Goal: Transaction & Acquisition: Purchase product/service

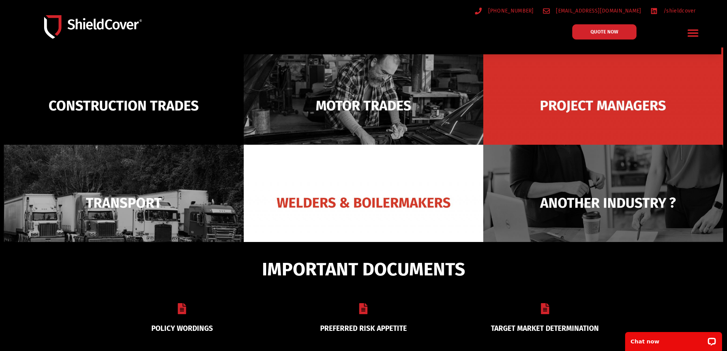
scroll to position [139, 0]
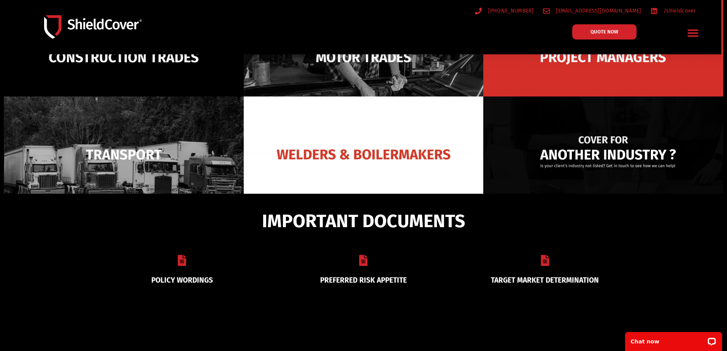
click at [617, 154] on img at bounding box center [603, 155] width 240 height 116
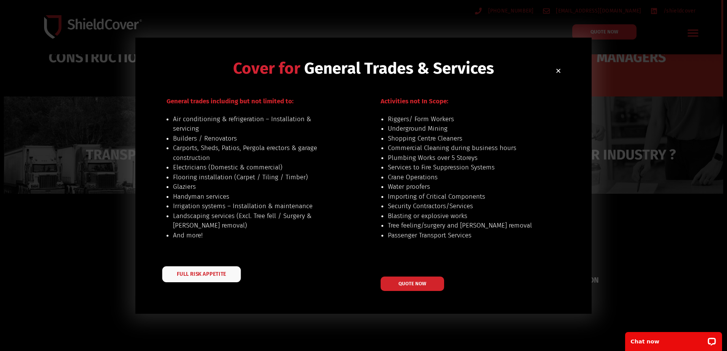
click at [200, 273] on span "FULL RISK APPETITE" at bounding box center [201, 273] width 49 height 5
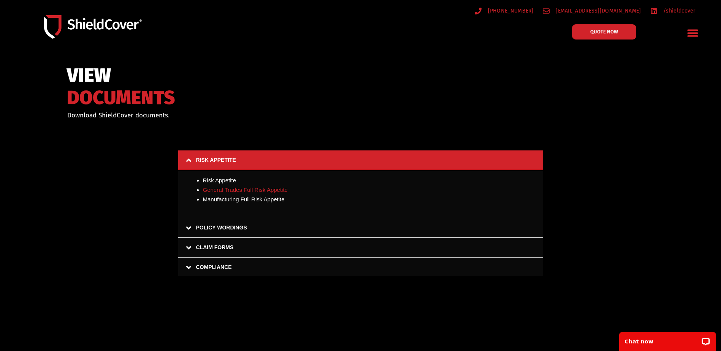
click at [266, 191] on link "General Trades Full Risk Appetite" at bounding box center [245, 190] width 85 height 6
click at [602, 34] on span "QUOTE NOW" at bounding box center [604, 31] width 30 height 5
